Goal: Check status: Check status

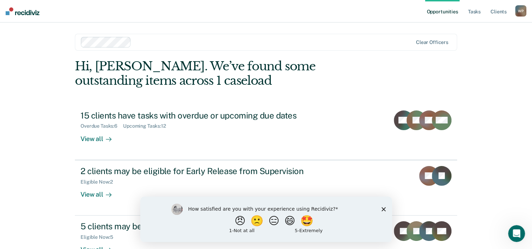
drag, startPoint x: 496, startPoint y: 0, endPoint x: 501, endPoint y: 42, distance: 42.5
click at [501, 42] on div "Opportunities Tasks Client s [PERSON_NAME] W P Profile How it works Log Out Cle…" at bounding box center [266, 149] width 532 height 299
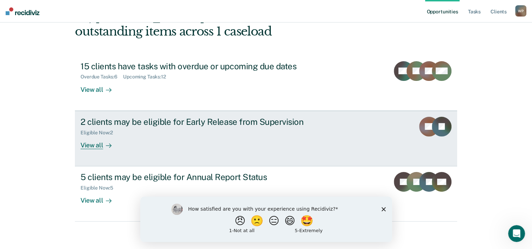
scroll to position [50, 0]
click at [106, 143] on icon at bounding box center [109, 145] width 6 height 6
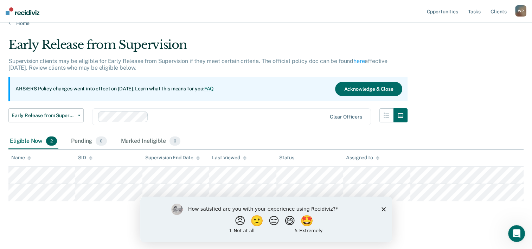
scroll to position [13, 0]
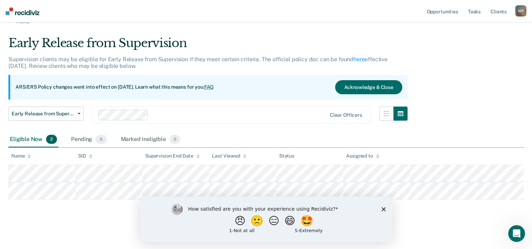
click at [383, 208] on icon "Close survey" at bounding box center [383, 209] width 4 height 4
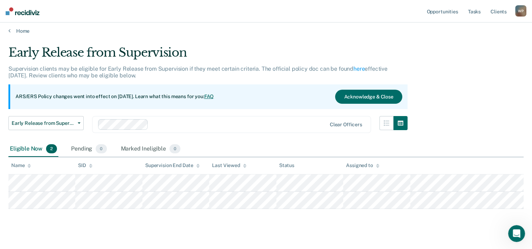
scroll to position [0, 0]
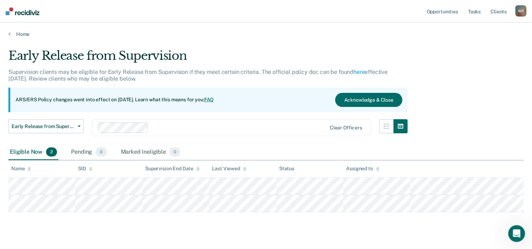
scroll to position [50, 0]
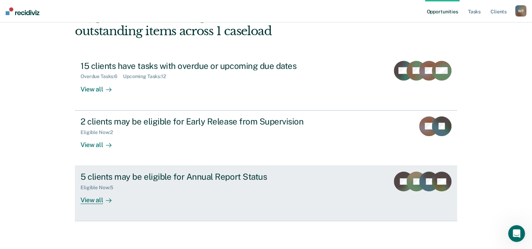
click at [98, 199] on div "View all" at bounding box center [99, 197] width 39 height 14
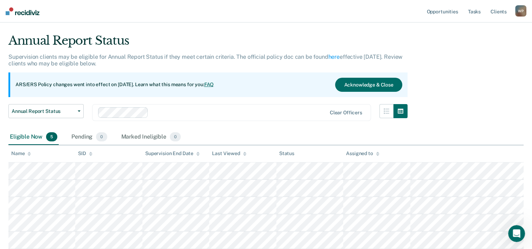
scroll to position [15, 0]
click at [331, 56] on link "here" at bounding box center [333, 57] width 11 height 7
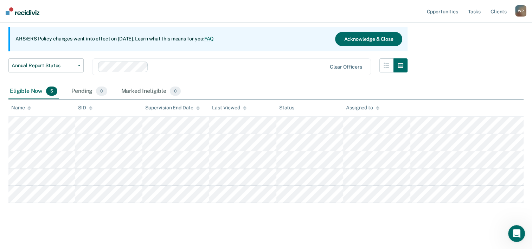
scroll to position [61, 0]
